Goal: Information Seeking & Learning: Learn about a topic

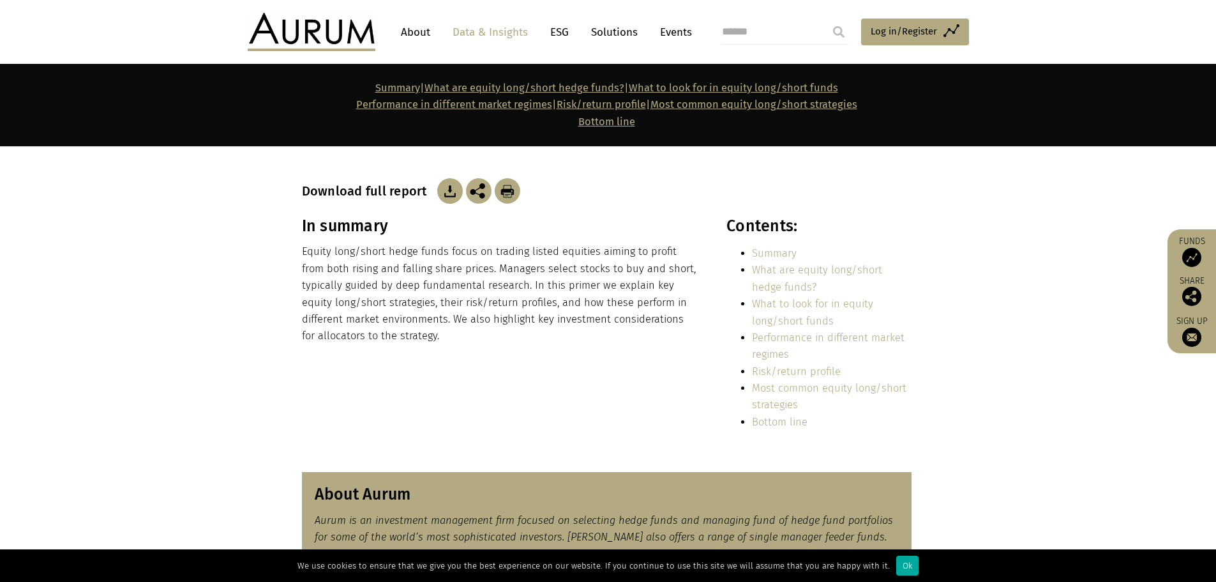
scroll to position [276, 0]
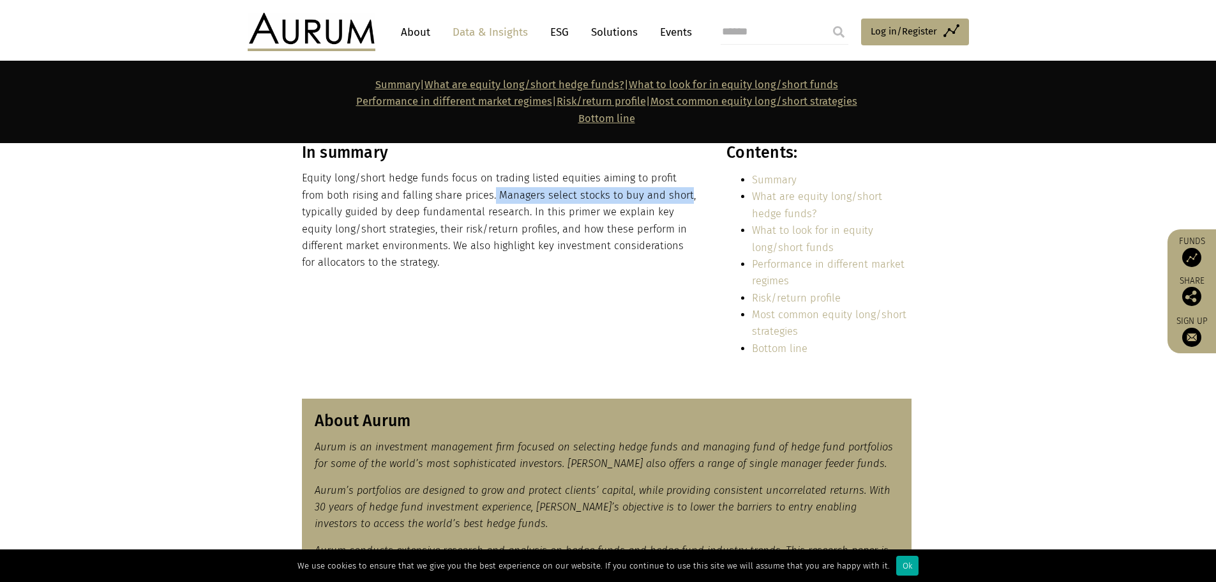
drag, startPoint x: 469, startPoint y: 199, endPoint x: 659, endPoint y: 200, distance: 190.9
click at [659, 200] on p "Equity long/short hedge funds focus on trading listed equities aiming to profit…" at bounding box center [500, 220] width 397 height 101
click at [291, 301] on div "In summary Equity long/short hedge funds focus on trading listed equities aimin…" at bounding box center [608, 254] width 638 height 223
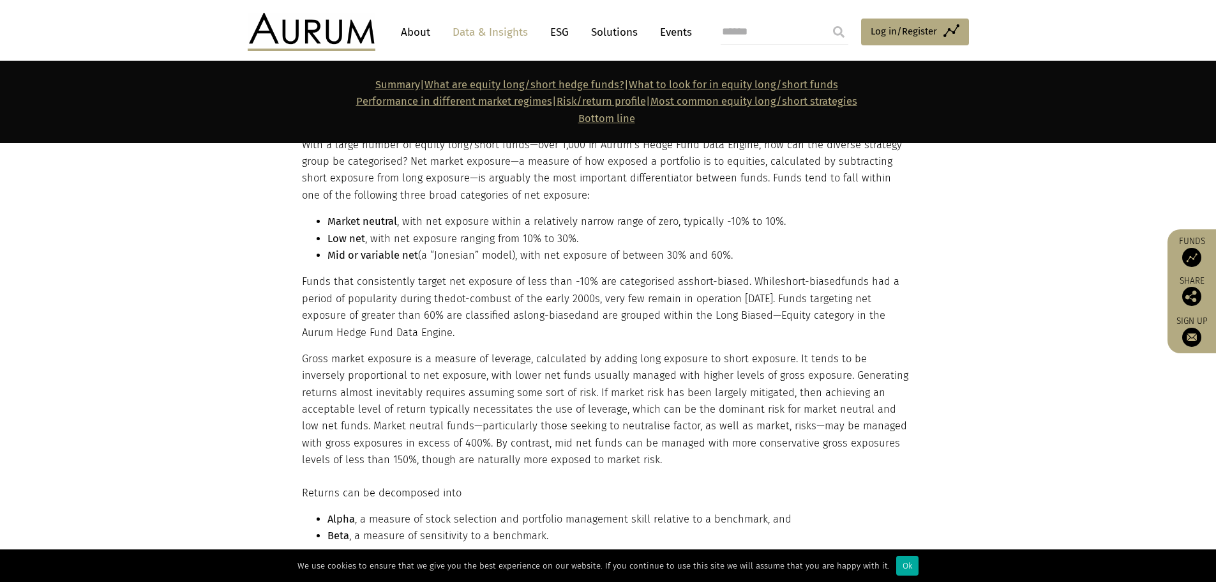
scroll to position [1170, 0]
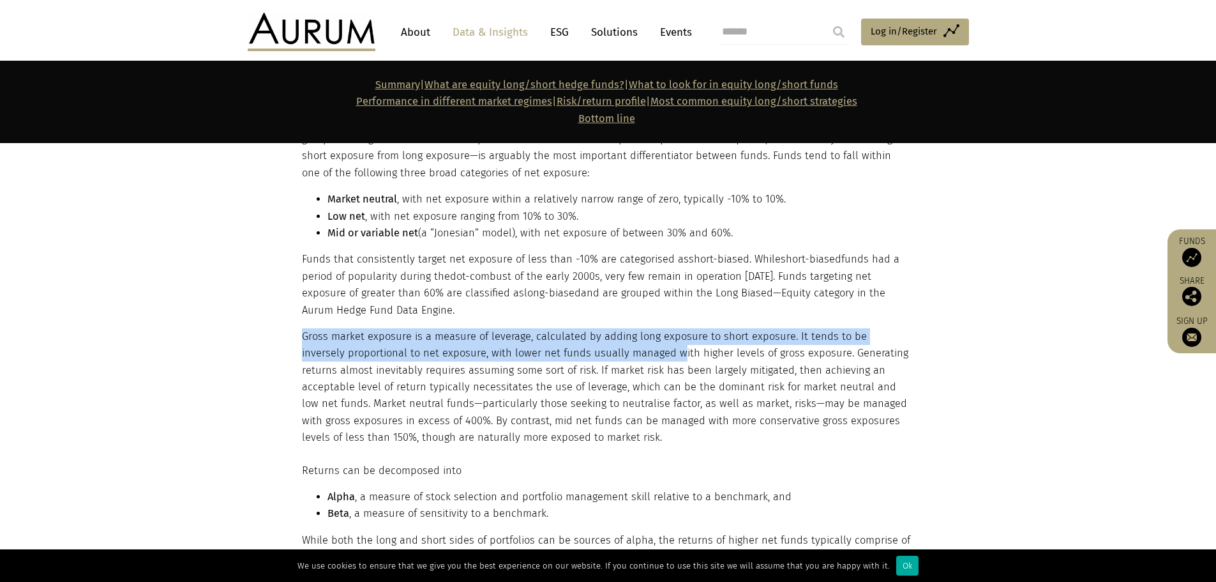
drag, startPoint x: 301, startPoint y: 340, endPoint x: 640, endPoint y: 354, distance: 339.3
click at [635, 352] on p "Gross market exposure is a measure of leverage, calculated by adding long expos…" at bounding box center [607, 387] width 610 height 118
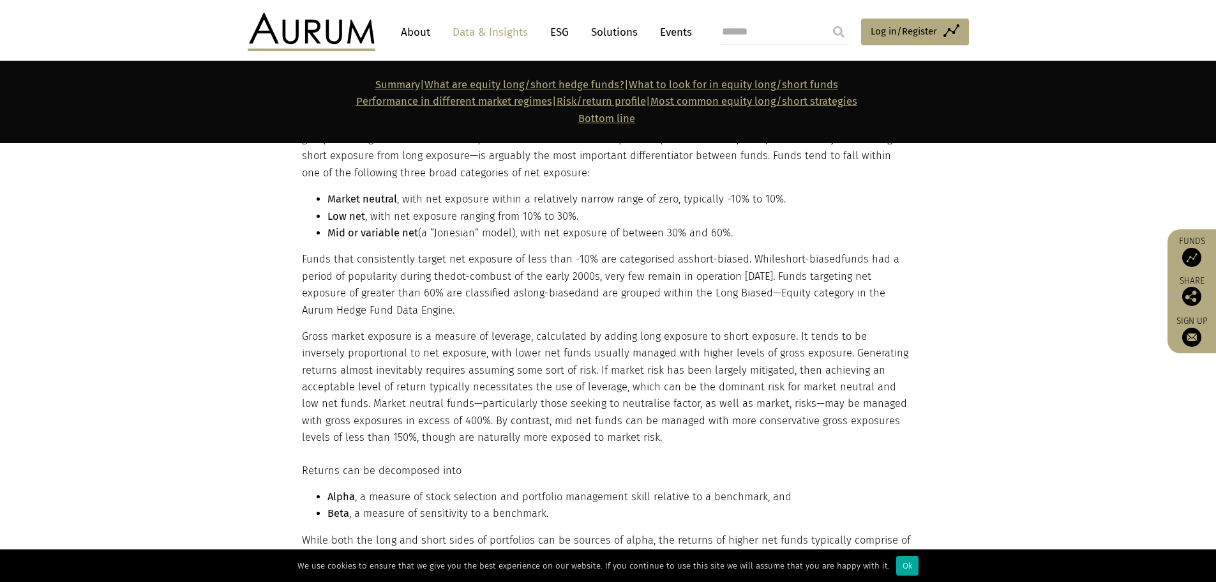
click at [735, 377] on p "Gross market exposure is a measure of leverage, calculated by adding long expos…" at bounding box center [607, 387] width 610 height 118
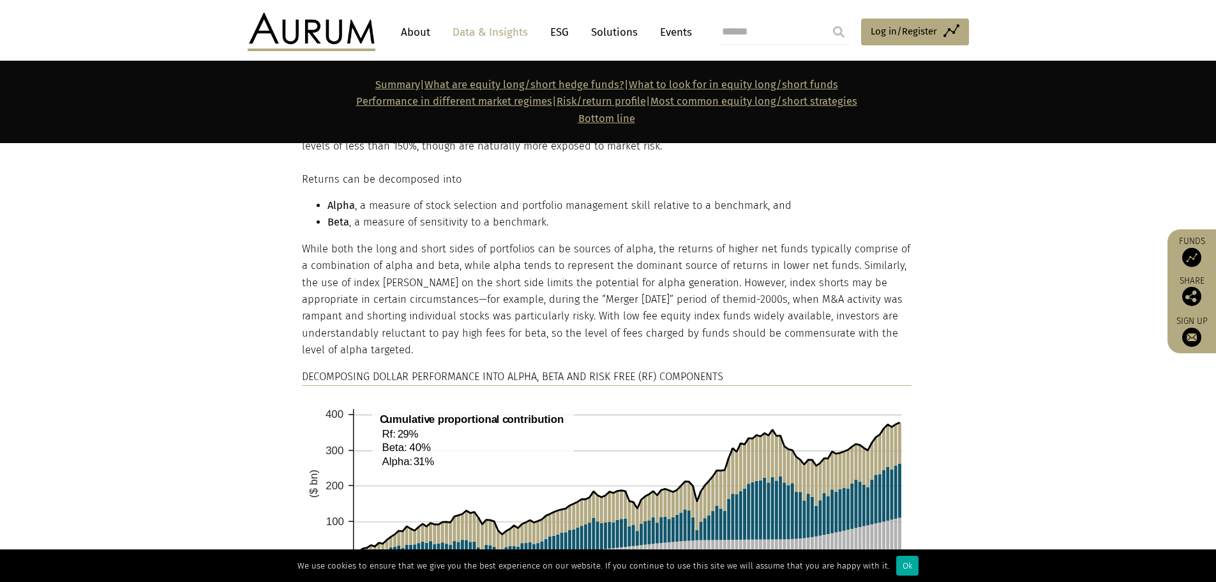
scroll to position [1489, 0]
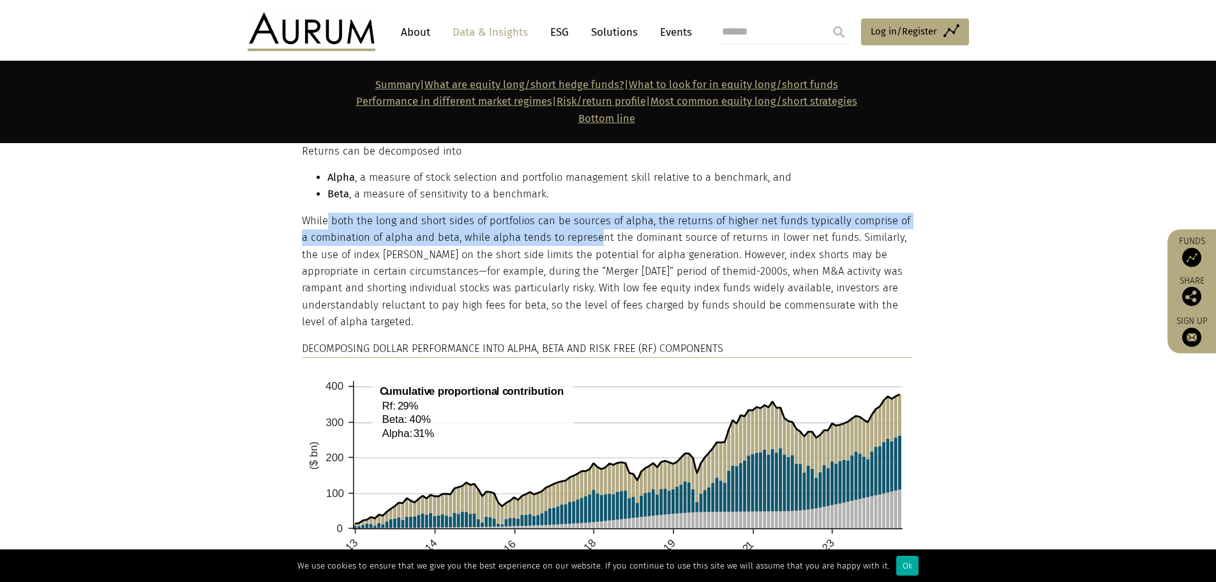
drag, startPoint x: 328, startPoint y: 229, endPoint x: 589, endPoint y: 233, distance: 260.5
click at [588, 233] on p "While both the long and short sides of portfolios can be sources of alpha, the …" at bounding box center [607, 272] width 610 height 118
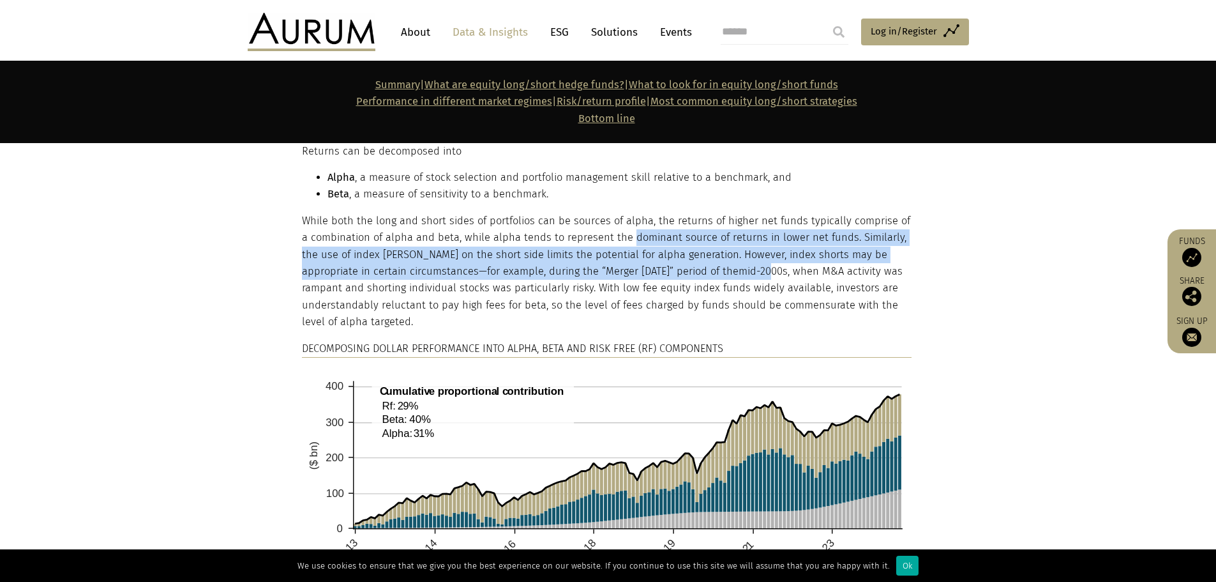
drag, startPoint x: 621, startPoint y: 235, endPoint x: 707, endPoint y: 266, distance: 92.1
click at [705, 266] on p "While both the long and short sides of portfolios can be sources of alpha, the …" at bounding box center [607, 272] width 610 height 118
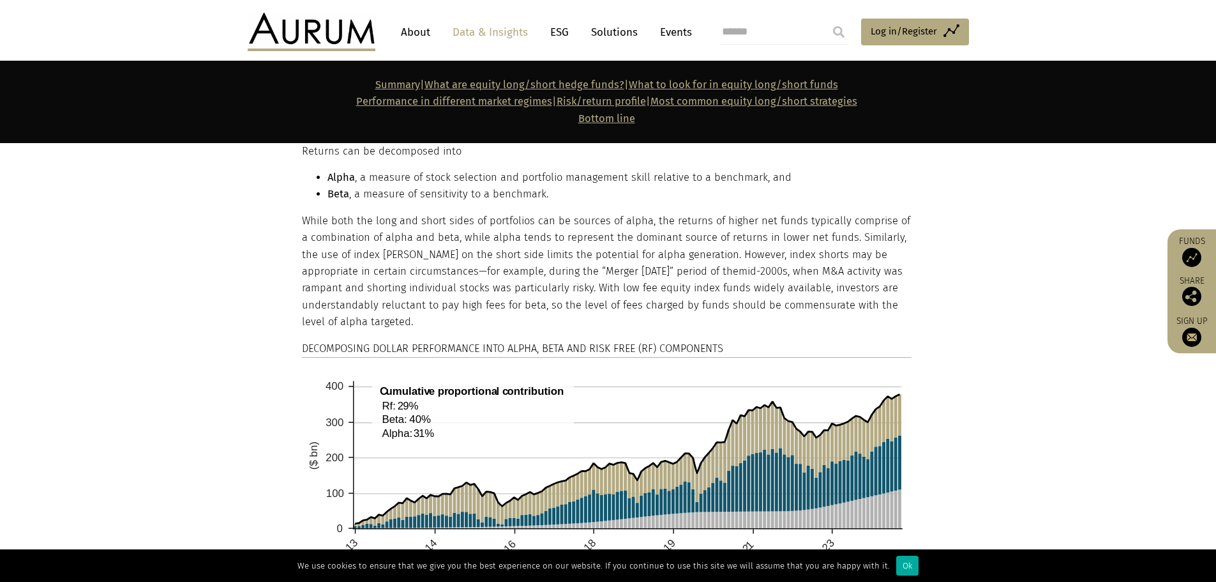
click at [772, 284] on p "While both the long and short sides of portfolios can be sources of alpha, the …" at bounding box center [607, 272] width 610 height 118
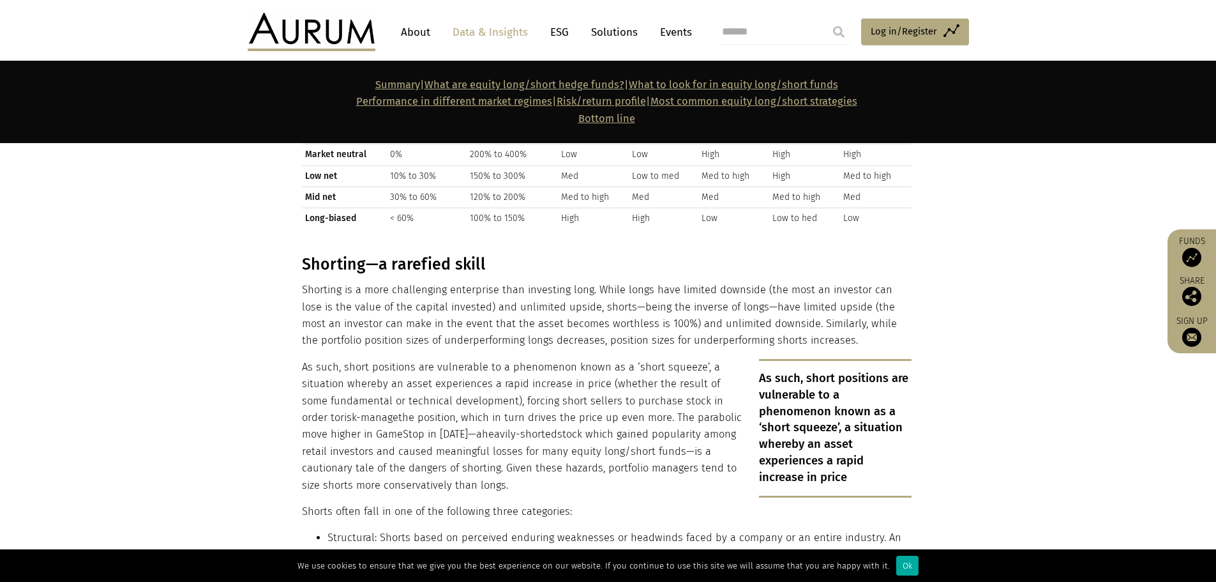
scroll to position [3085, 0]
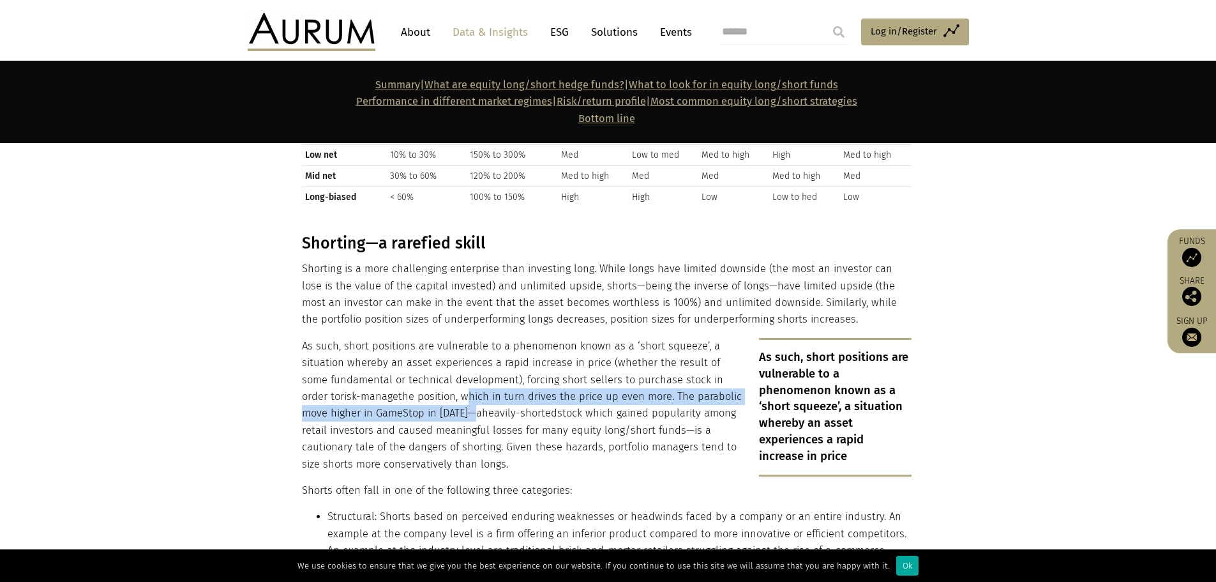
drag, startPoint x: 425, startPoint y: 362, endPoint x: 440, endPoint y: 375, distance: 20.4
click at [440, 375] on p "As such, short positions are vulnerable to a phenomenon known as a ‘short squee…" at bounding box center [607, 405] width 610 height 135
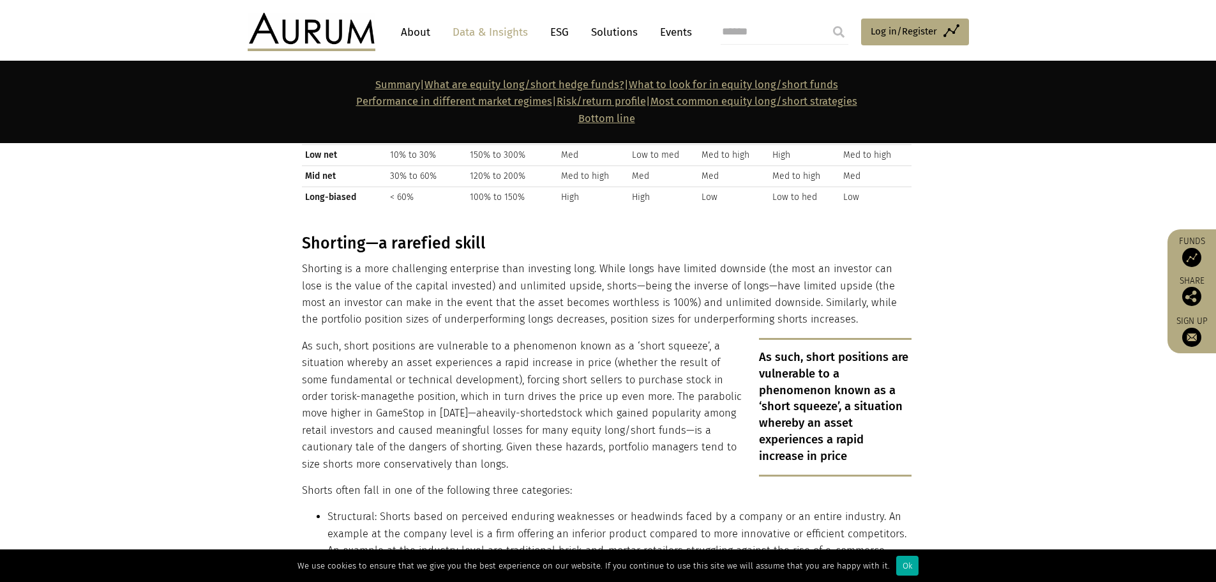
click at [550, 388] on p "As such, short positions are vulnerable to a phenomenon known as a ‘short squee…" at bounding box center [607, 405] width 610 height 135
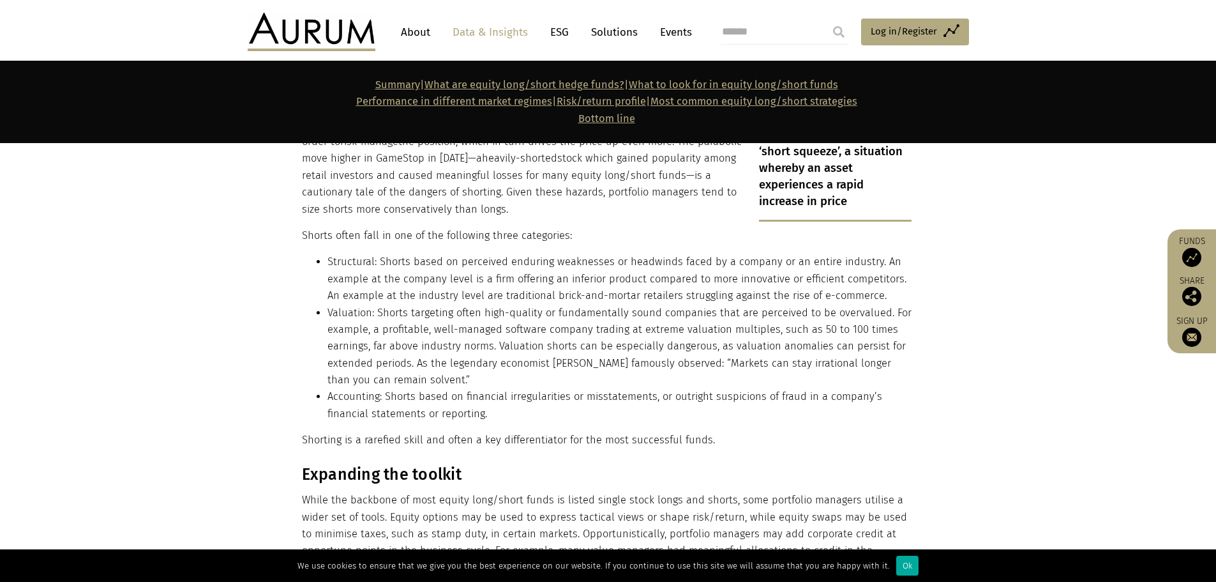
scroll to position [3341, 0]
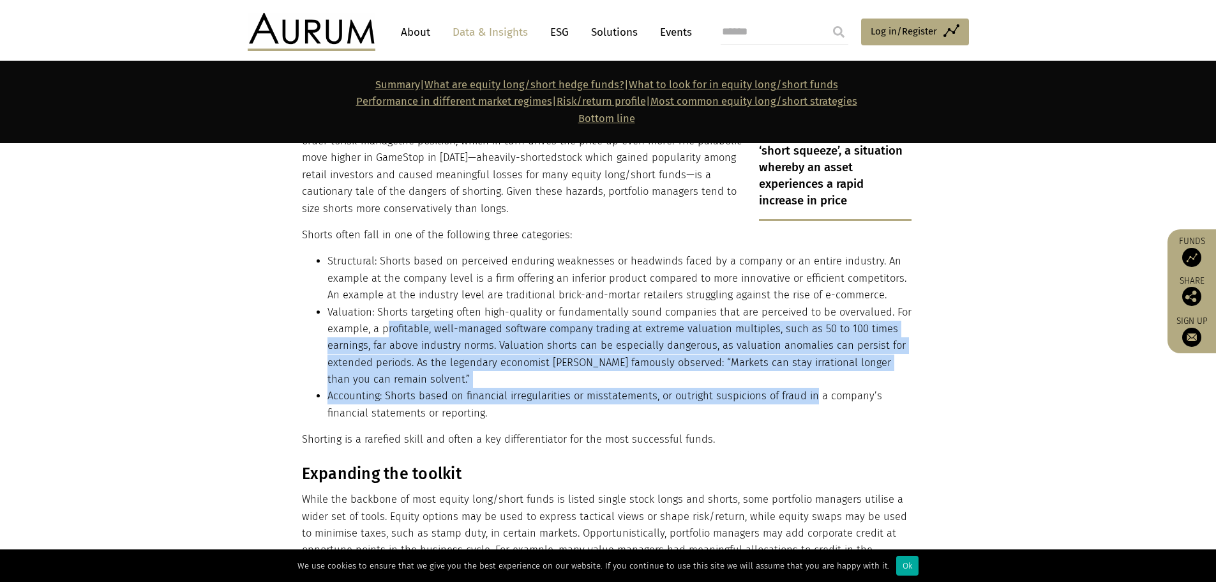
drag, startPoint x: 386, startPoint y: 293, endPoint x: 810, endPoint y: 362, distance: 429.5
click at [810, 362] on ul "Structural: Shorts based on perceived enduring weaknesses or headwinds faced by…" at bounding box center [607, 337] width 610 height 169
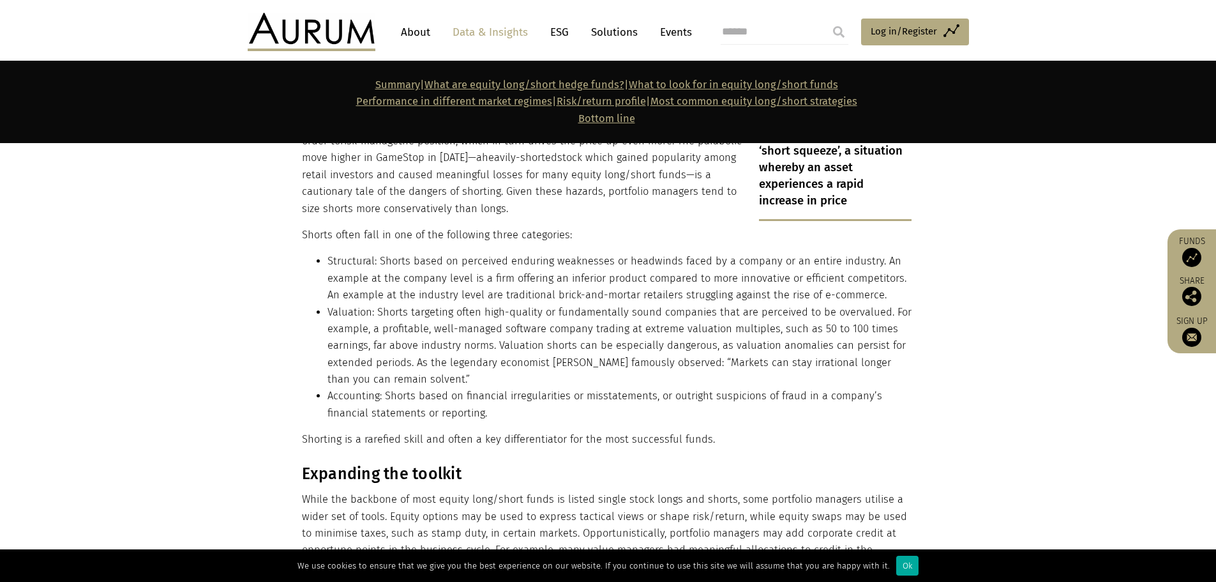
click at [733, 387] on li "Accounting: Shorts based on financial irregularities or misstatements, or outri…" at bounding box center [619, 404] width 584 height 34
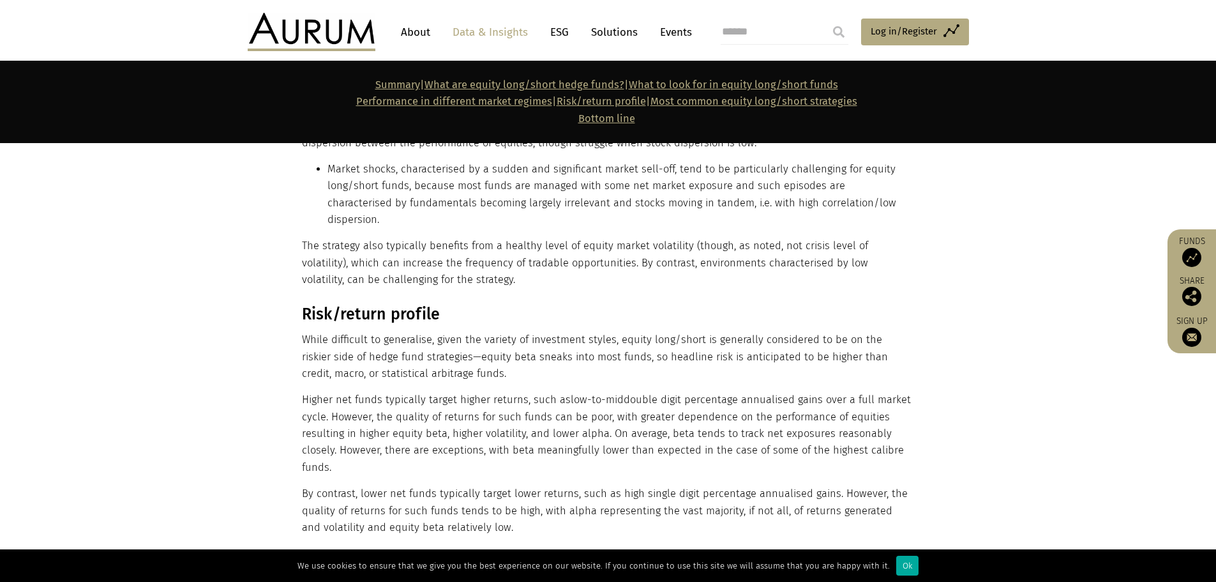
scroll to position [7937, 0]
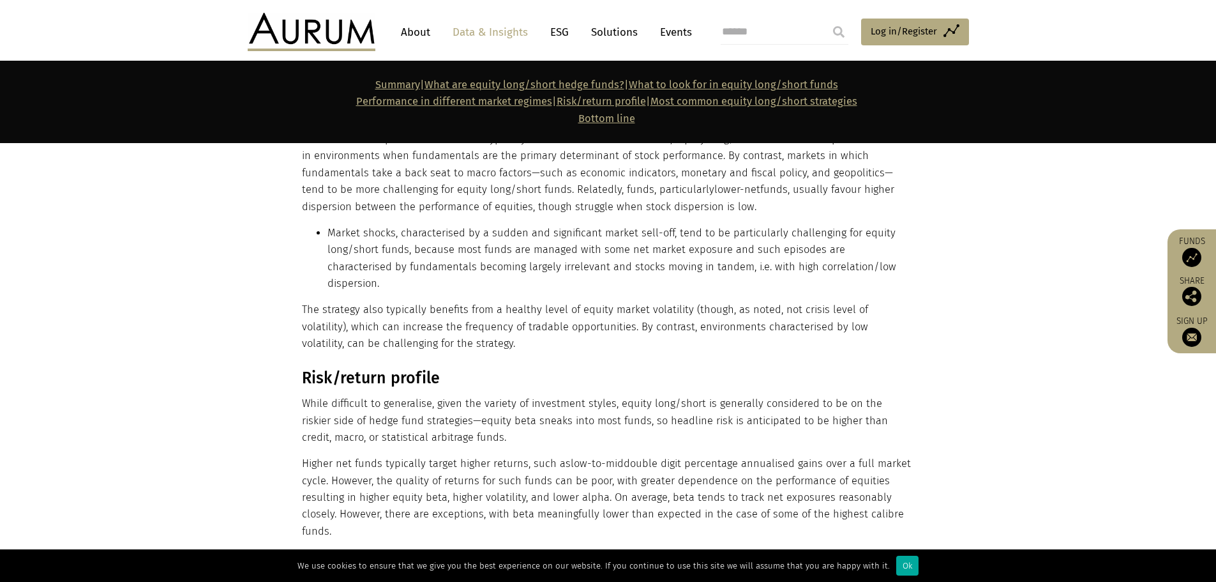
click at [889, 455] on p "Higher net funds typically target higher returns, such as low-to-mid double dig…" at bounding box center [607, 497] width 610 height 84
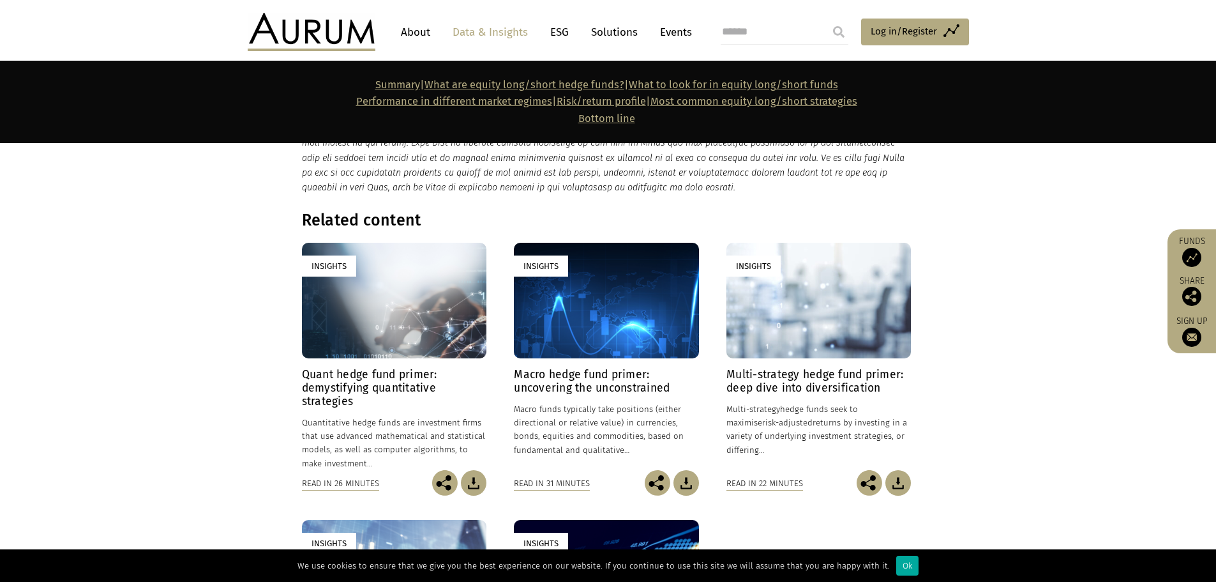
scroll to position [12406, 0]
